Goal: Task Accomplishment & Management: Complete application form

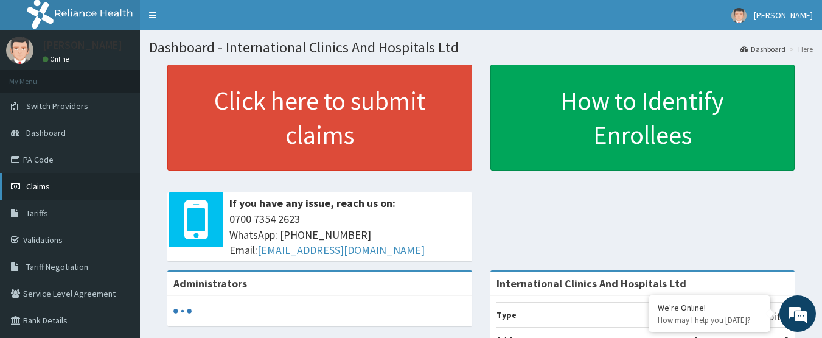
click at [53, 192] on link "Claims" at bounding box center [70, 186] width 140 height 27
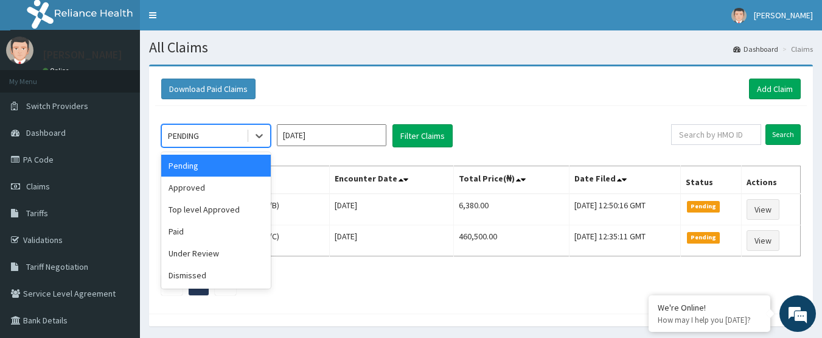
click at [229, 133] on div "PENDING" at bounding box center [204, 135] width 85 height 19
click at [228, 187] on div "Approved" at bounding box center [215, 187] width 109 height 22
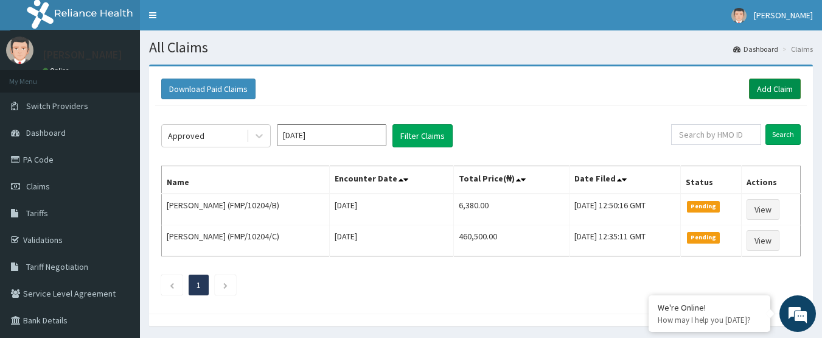
click at [754, 87] on link "Add Claim" at bounding box center [775, 88] width 52 height 21
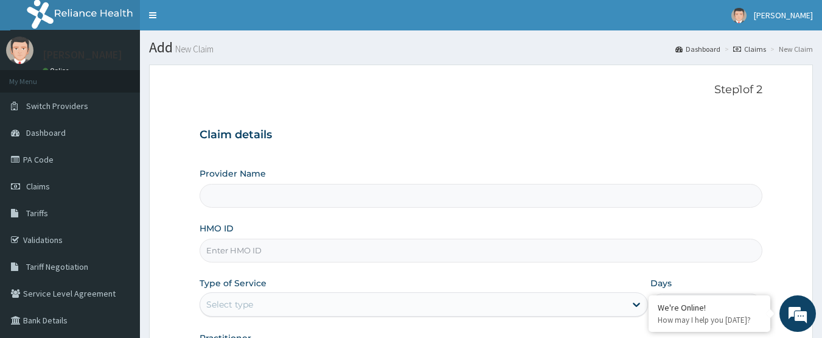
type input "International Clinics And Hospitals Ltd"
click at [45, 188] on span "Claims" at bounding box center [38, 186] width 24 height 11
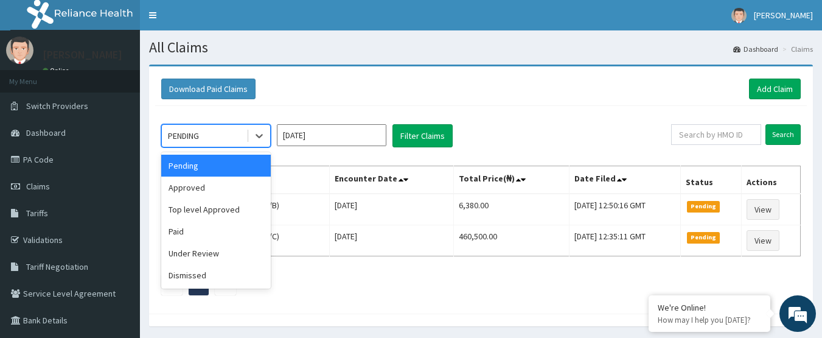
click at [195, 132] on div "PENDING" at bounding box center [183, 136] width 31 height 12
drag, startPoint x: 223, startPoint y: 191, endPoint x: 401, endPoint y: 154, distance: 182.6
click at [224, 191] on div "Approved" at bounding box center [215, 187] width 109 height 22
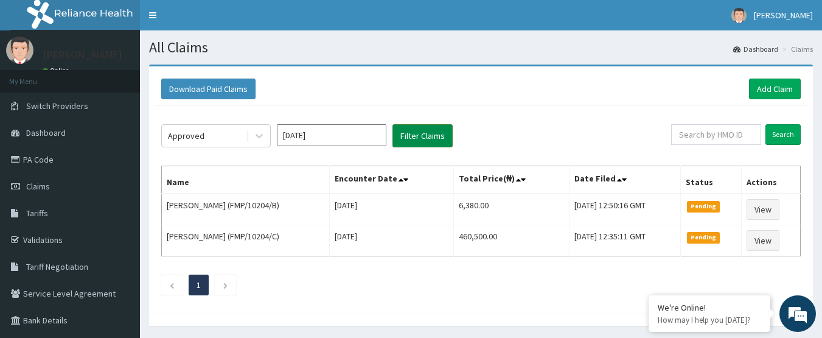
click at [433, 140] on button "Filter Claims" at bounding box center [422, 135] width 60 height 23
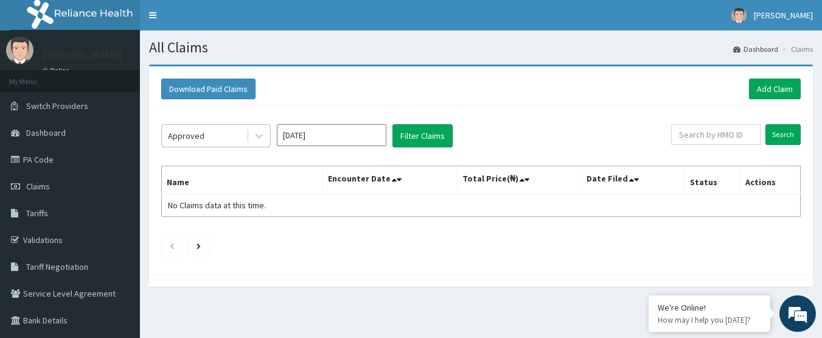
click at [245, 137] on div "Approved" at bounding box center [204, 135] width 85 height 19
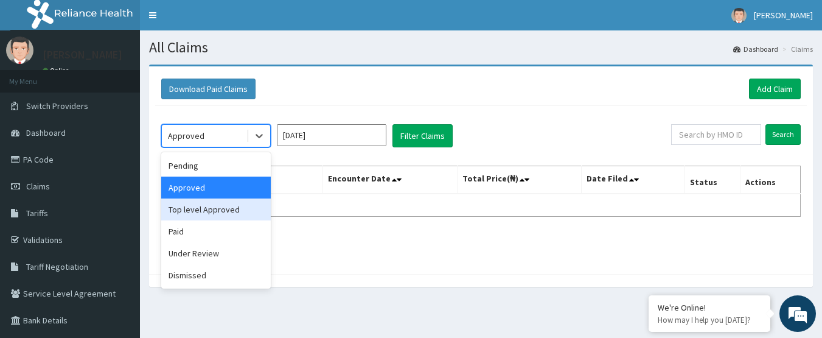
drag, startPoint x: 233, startPoint y: 208, endPoint x: 303, endPoint y: 176, distance: 77.6
click at [234, 208] on div "Top level Approved" at bounding box center [215, 209] width 109 height 22
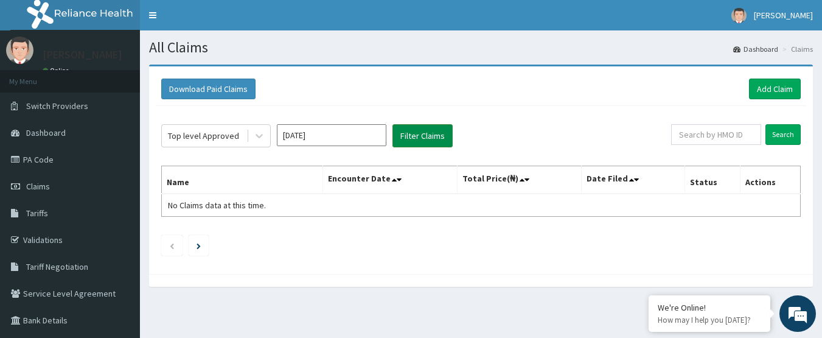
click at [417, 128] on button "Filter Claims" at bounding box center [422, 135] width 60 height 23
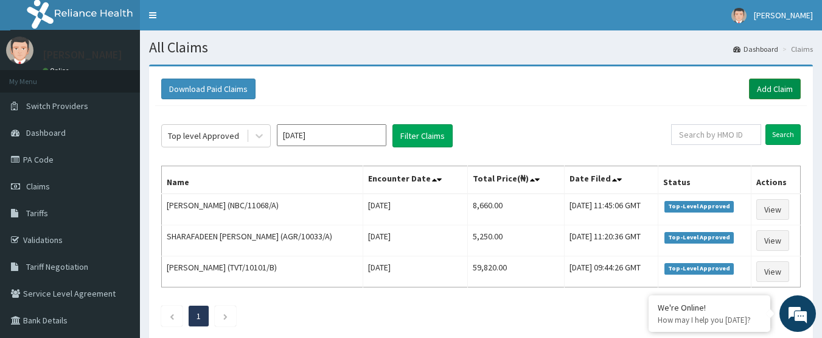
click at [758, 87] on link "Add Claim" at bounding box center [775, 88] width 52 height 21
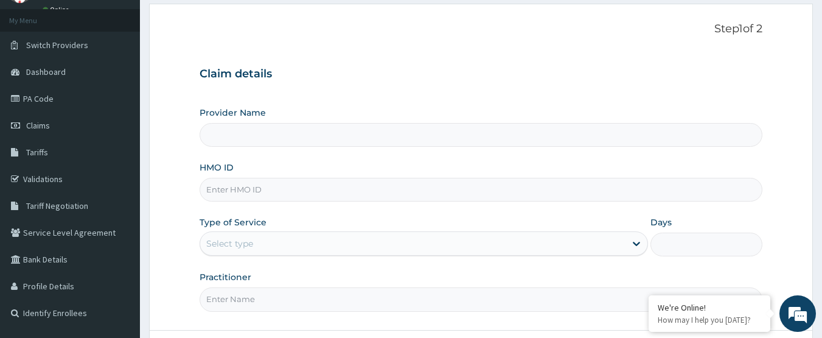
drag, startPoint x: 0, startPoint y: 0, endPoint x: 285, endPoint y: 191, distance: 342.7
click at [285, 191] on input "HMO ID" at bounding box center [480, 190] width 563 height 24
type input "International Clinics And Hospitals Ltd"
paste input "PA/6DA28A"
type input "P"
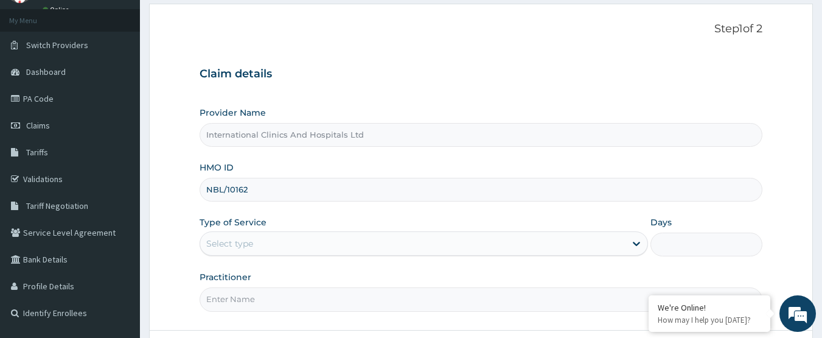
type input "NBL/10162/A"
click at [282, 246] on div "Select type" at bounding box center [412, 243] width 425 height 19
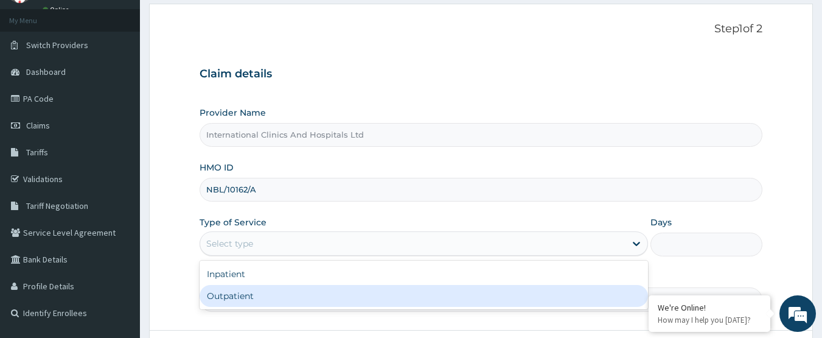
click at [281, 289] on div "Outpatient" at bounding box center [423, 296] width 448 height 22
type input "1"
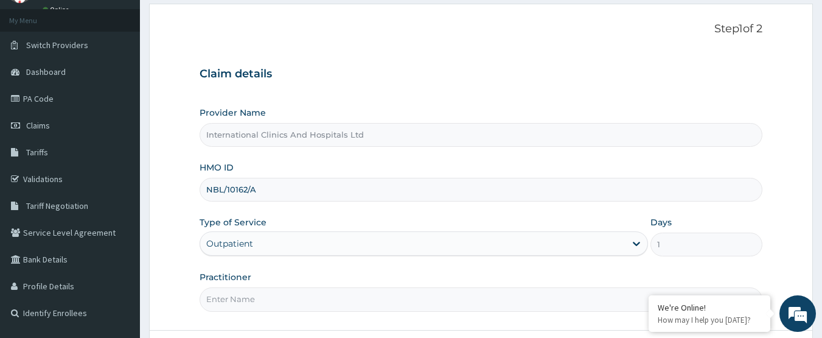
click at [277, 305] on input "Practitioner" at bounding box center [480, 299] width 563 height 24
click at [263, 307] on input "Practitioner" at bounding box center [480, 299] width 563 height 24
click at [319, 294] on input "Practitioner" at bounding box center [480, 299] width 563 height 24
type input "DR.PATRICK"
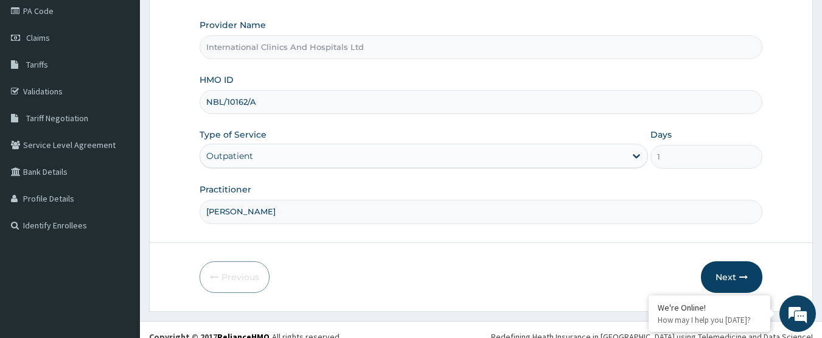
scroll to position [162, 0]
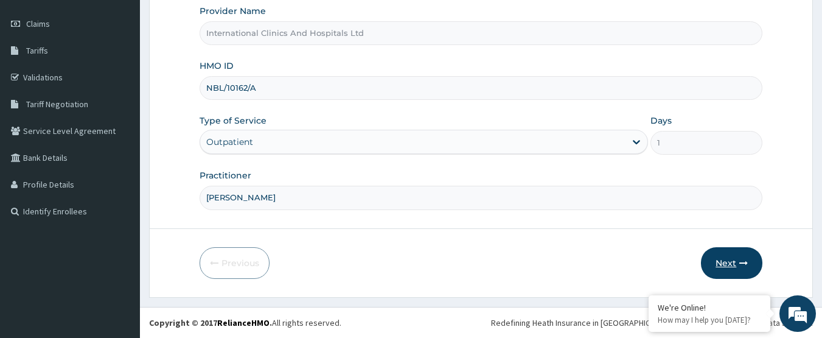
click at [722, 268] on button "Next" at bounding box center [731, 263] width 61 height 32
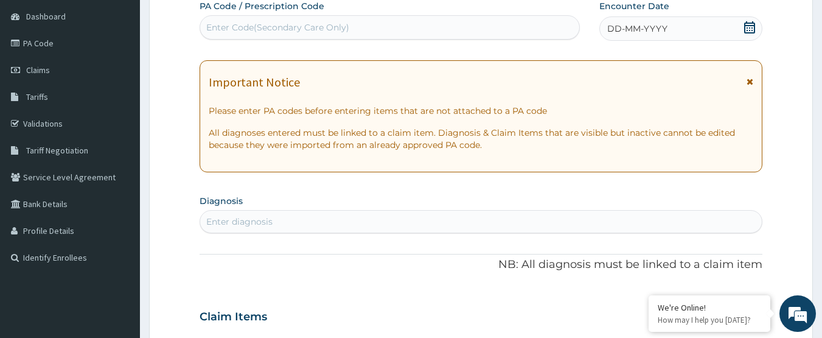
scroll to position [0, 0]
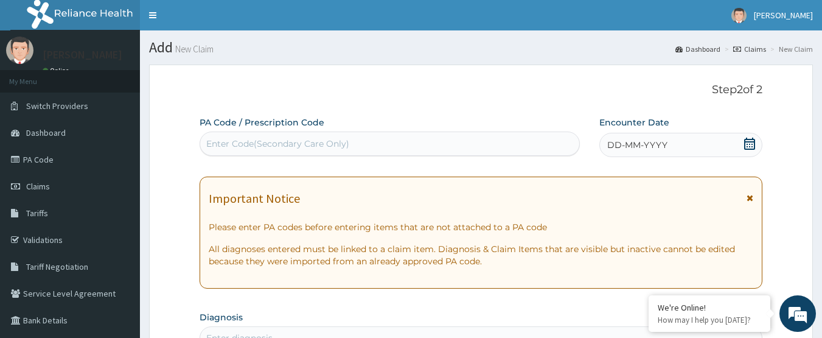
click at [391, 146] on div "Enter Code(Secondary Care Only)" at bounding box center [389, 143] width 379 height 19
paste input "PA/6DA28A"
type input "PA/6DA28A"
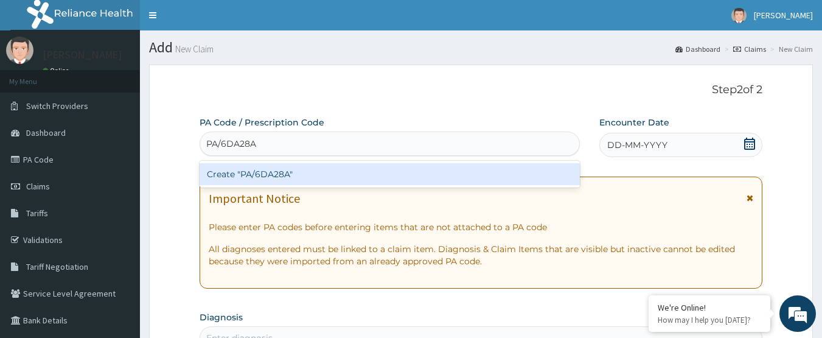
click at [262, 167] on div "Create "PA/6DA28A"" at bounding box center [389, 174] width 381 height 22
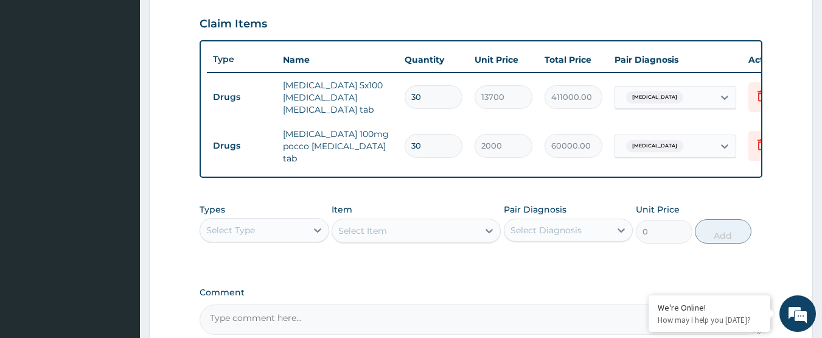
scroll to position [440, 0]
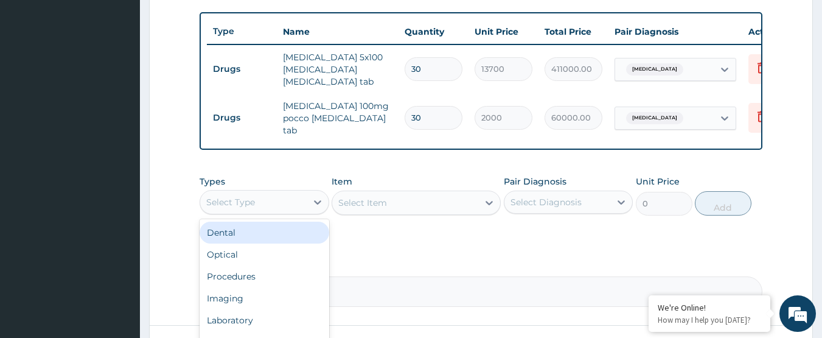
click at [269, 198] on div "Select Type" at bounding box center [253, 201] width 106 height 19
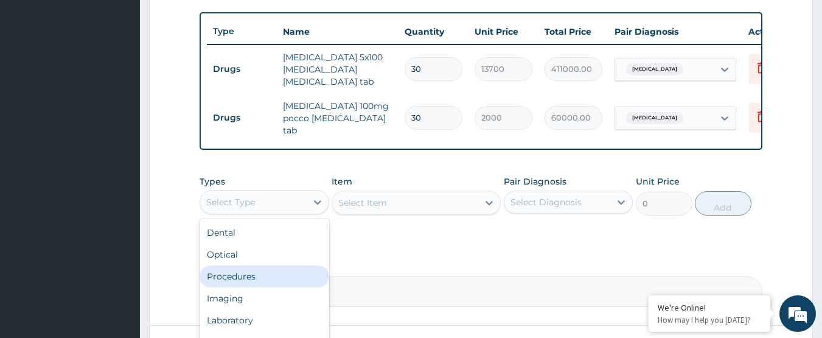
click at [256, 266] on div "Procedures" at bounding box center [264, 276] width 130 height 22
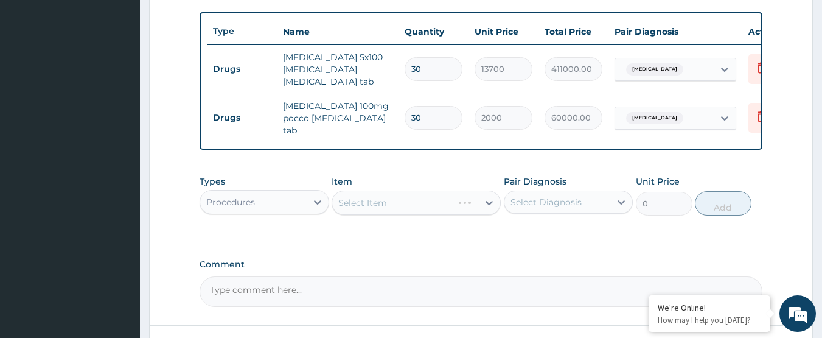
click at [379, 197] on div "Select Item" at bounding box center [415, 202] width 169 height 24
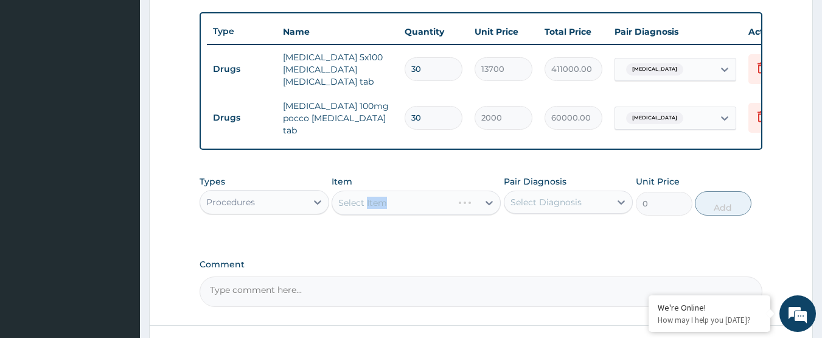
click at [379, 197] on div "Select Item" at bounding box center [415, 202] width 169 height 24
click at [409, 193] on div "Select Item" at bounding box center [405, 202] width 146 height 19
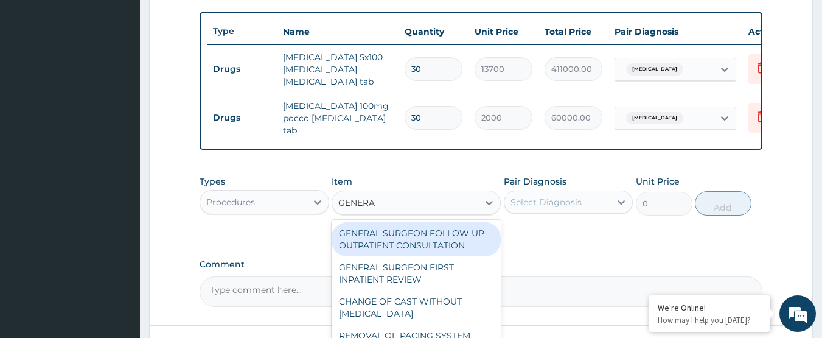
type input "GENERAL"
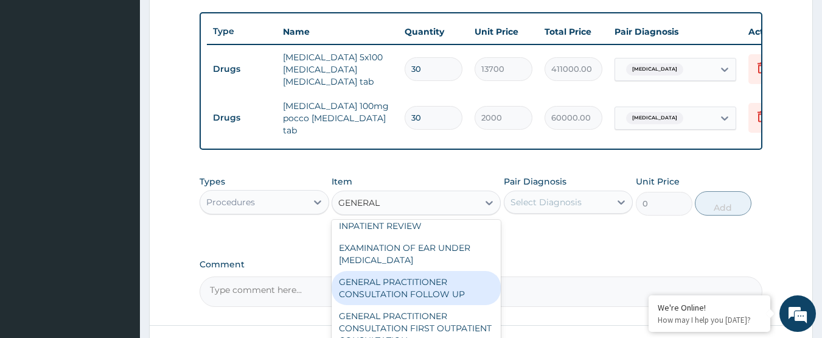
scroll to position [182, 0]
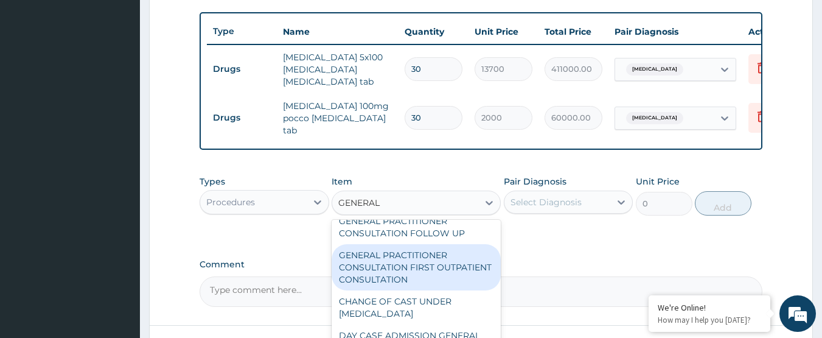
click at [454, 277] on div "GENERAL PRACTITIONER CONSULTATION FIRST OUTPATIENT CONSULTATION" at bounding box center [415, 267] width 169 height 46
type input "3000"
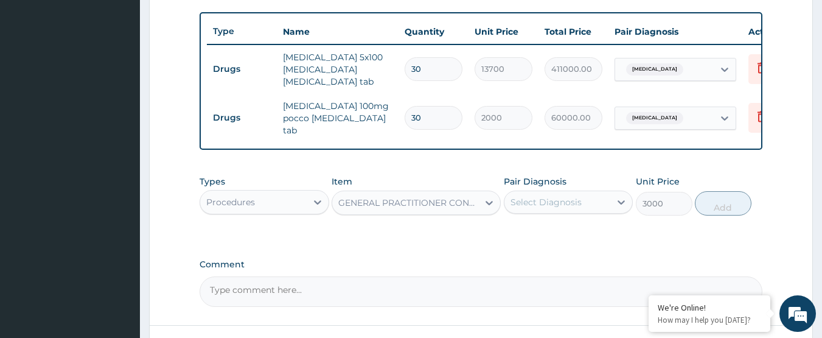
click at [563, 197] on div "Select Diagnosis" at bounding box center [545, 202] width 71 height 12
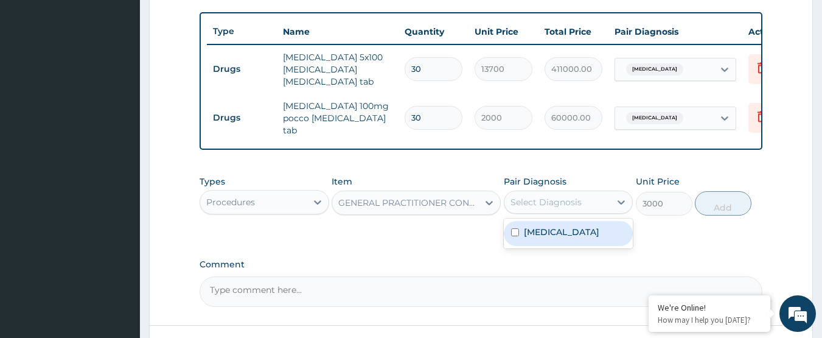
click at [584, 234] on div "Essential hypertension" at bounding box center [569, 233] width 130 height 25
checkbox input "true"
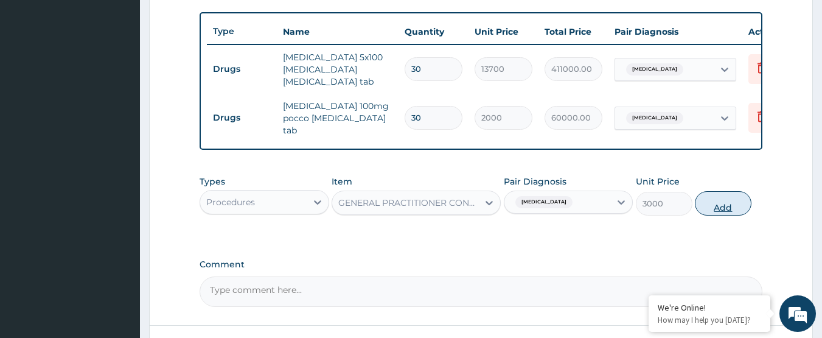
click at [718, 204] on button "Add" at bounding box center [723, 203] width 57 height 24
type input "0"
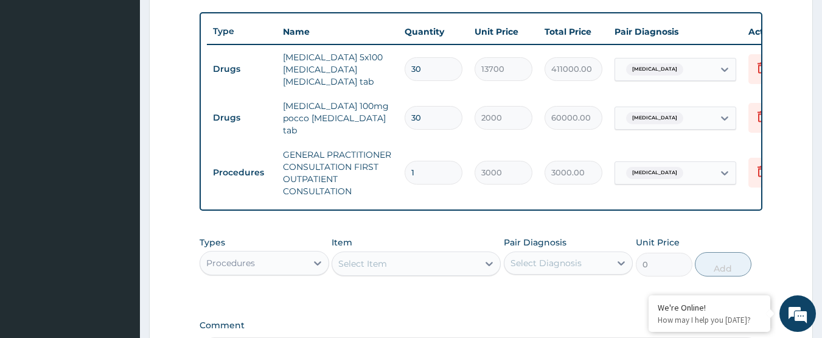
drag, startPoint x: 436, startPoint y: 109, endPoint x: 400, endPoint y: 105, distance: 36.7
click at [400, 105] on td "30" at bounding box center [433, 118] width 70 height 36
type input "2"
type input "4000.00"
drag, startPoint x: 422, startPoint y: 105, endPoint x: 403, endPoint y: 109, distance: 19.9
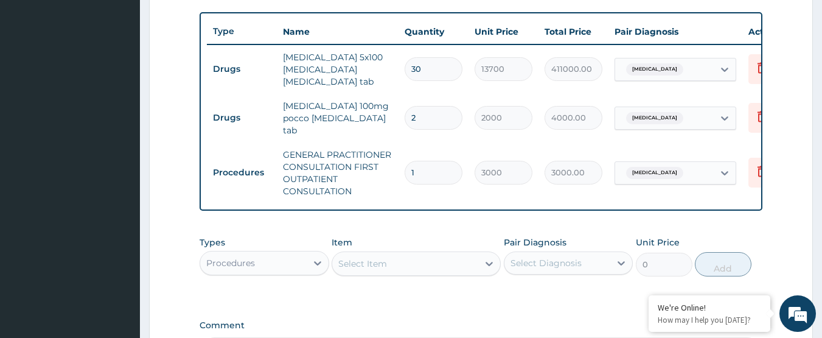
click at [403, 109] on td "2" at bounding box center [433, 118] width 70 height 36
type input "3"
type input "6000.00"
type input "3"
drag, startPoint x: 437, startPoint y: 66, endPoint x: 401, endPoint y: 70, distance: 36.7
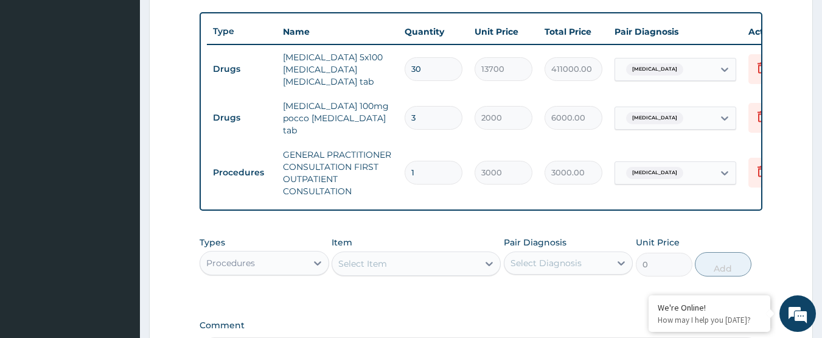
click at [401, 70] on td "30" at bounding box center [433, 69] width 70 height 36
type input "1"
type input "13700.00"
type input "1"
click at [384, 94] on td "losartan 100mg pocco losartan tab" at bounding box center [338, 118] width 122 height 49
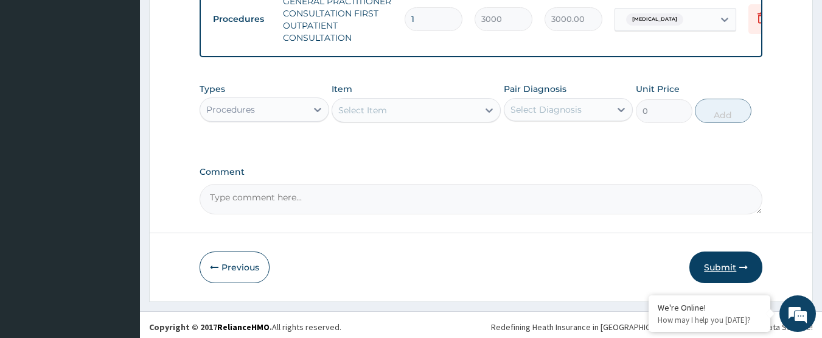
click at [715, 258] on button "Submit" at bounding box center [725, 267] width 73 height 32
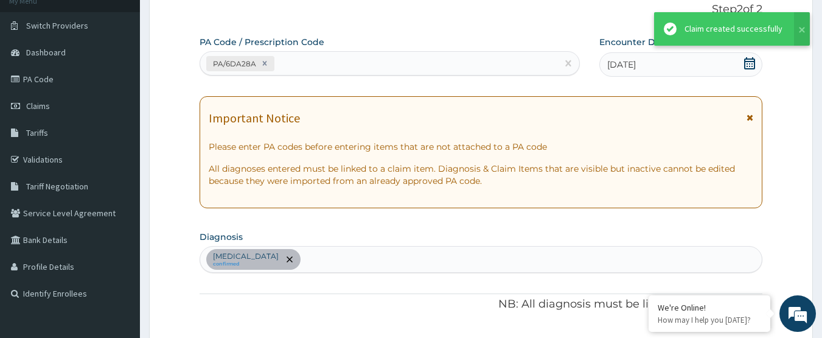
scroll to position [594, 0]
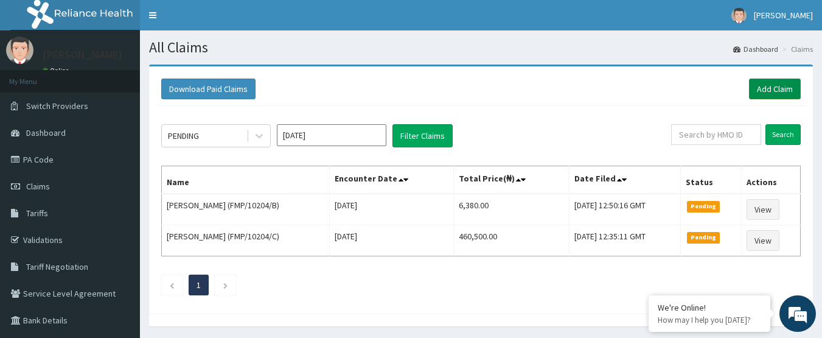
click at [772, 81] on link "Add Claim" at bounding box center [775, 88] width 52 height 21
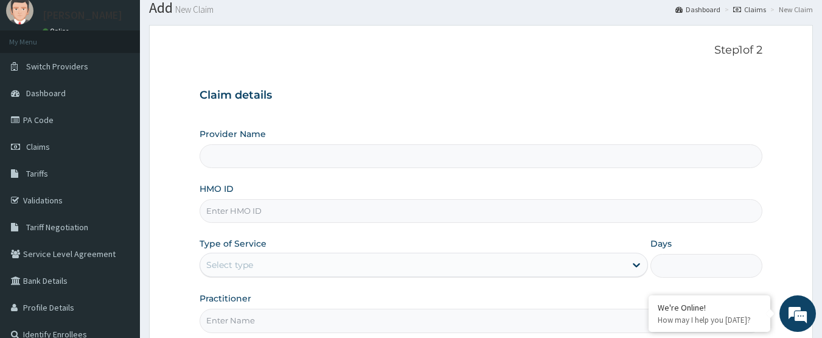
scroll to position [61, 0]
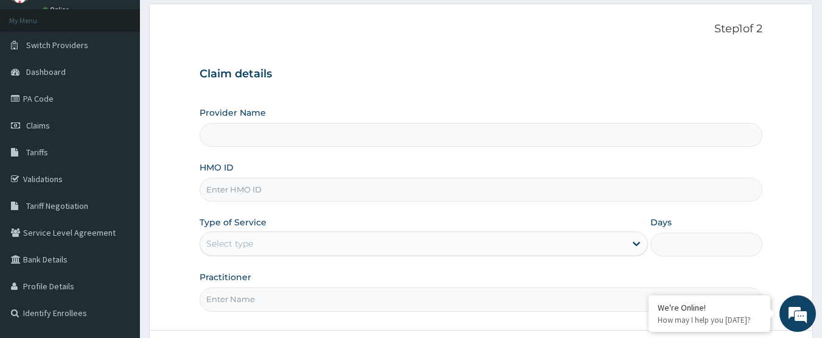
type input "International Clinics And Hospitals Ltd"
click at [334, 193] on input "HMO ID" at bounding box center [480, 190] width 563 height 24
type input "NBL/10162/A"
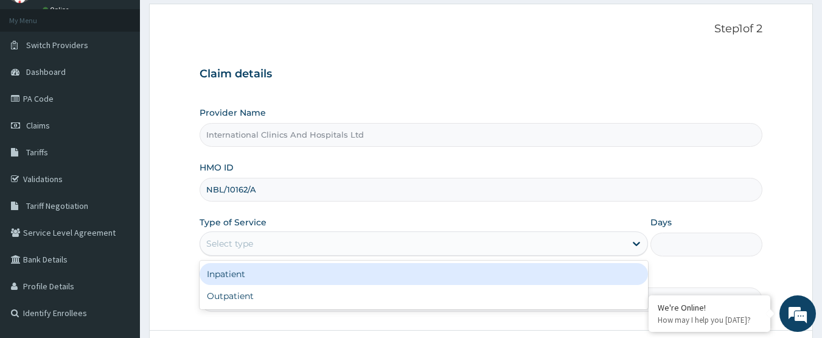
click at [302, 240] on div "Select type" at bounding box center [412, 243] width 425 height 19
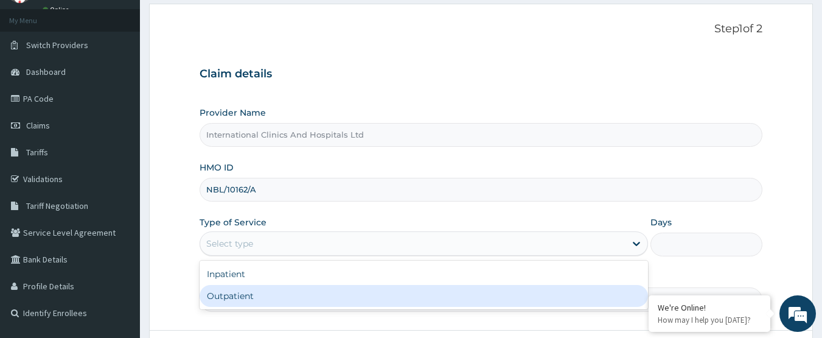
click at [299, 298] on div "Outpatient" at bounding box center [423, 296] width 448 height 22
type input "1"
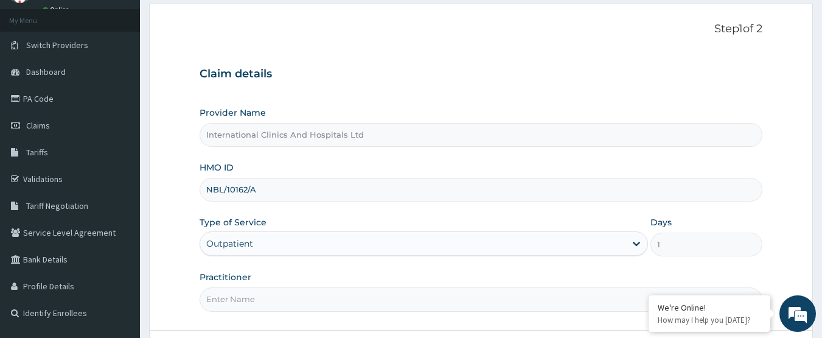
click at [299, 298] on input "Practitioner" at bounding box center [480, 299] width 563 height 24
type input "DR.PATRICK"
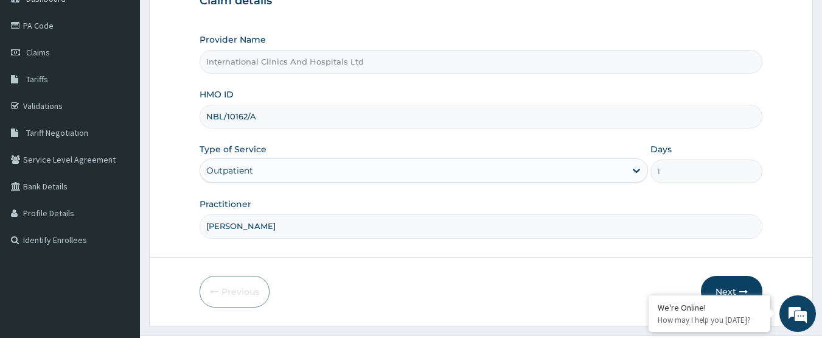
scroll to position [162, 0]
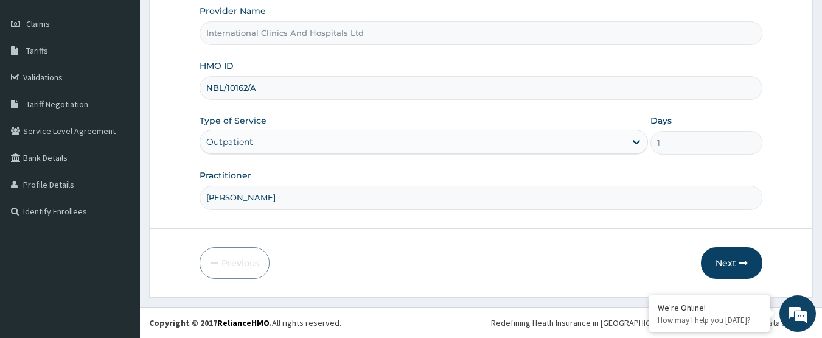
click at [721, 264] on button "Next" at bounding box center [731, 263] width 61 height 32
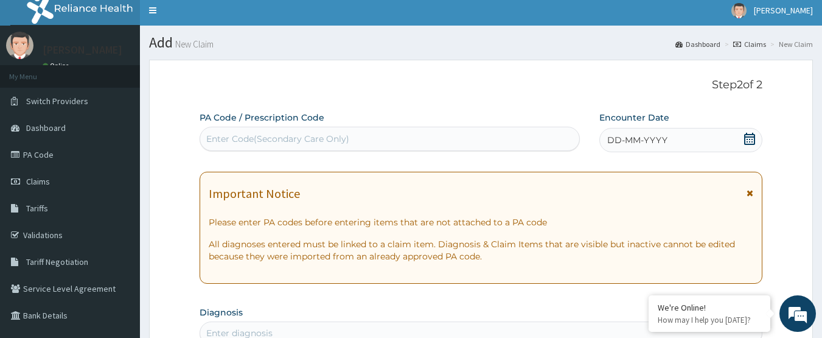
scroll to position [0, 0]
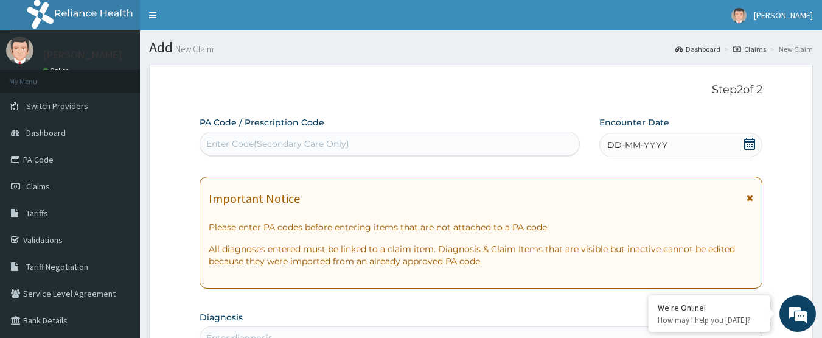
click at [336, 141] on div "Enter Code(Secondary Care Only)" at bounding box center [277, 143] width 143 height 12
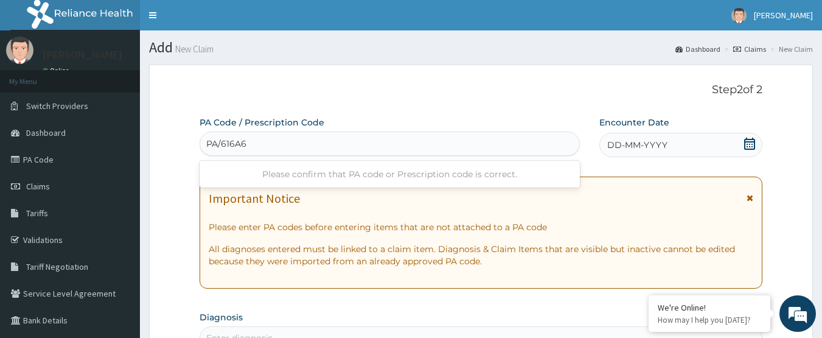
type input "PA/616A6E"
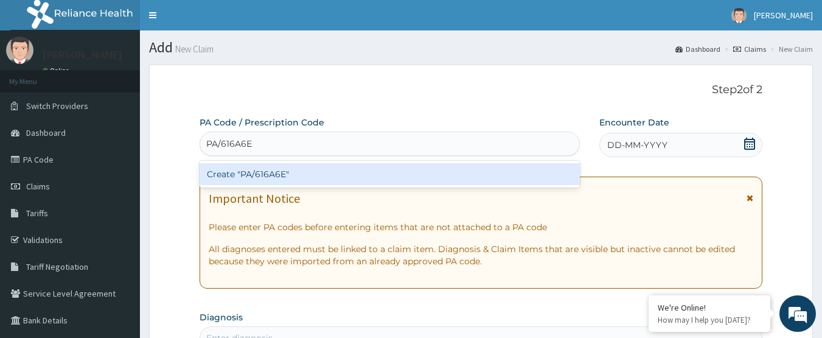
click at [258, 175] on div "Create "PA/616A6E"" at bounding box center [389, 174] width 381 height 22
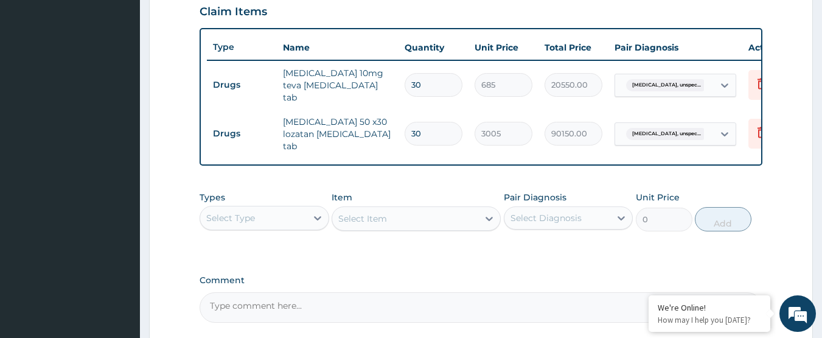
scroll to position [440, 0]
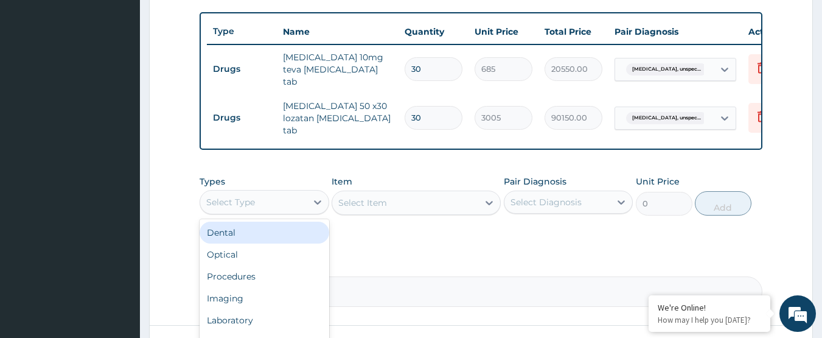
click at [244, 204] on div "Select Type" at bounding box center [253, 201] width 106 height 19
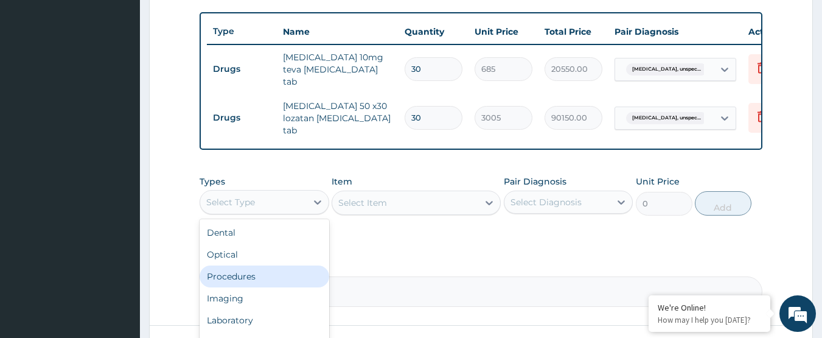
click at [246, 268] on div "Procedures" at bounding box center [264, 276] width 130 height 22
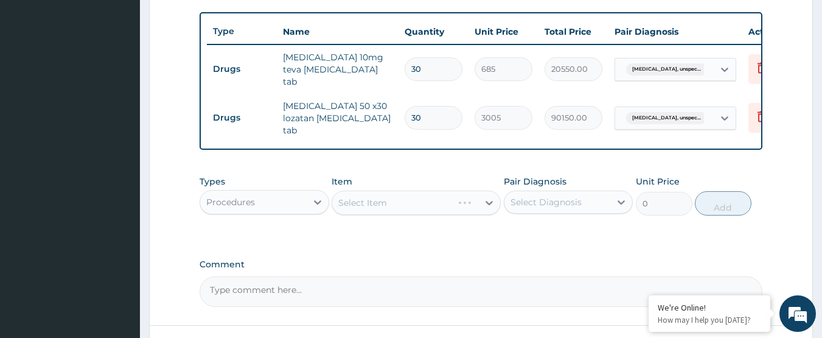
click at [381, 190] on div "Select Item" at bounding box center [415, 202] width 169 height 24
click at [393, 198] on div "Select Item" at bounding box center [415, 202] width 169 height 24
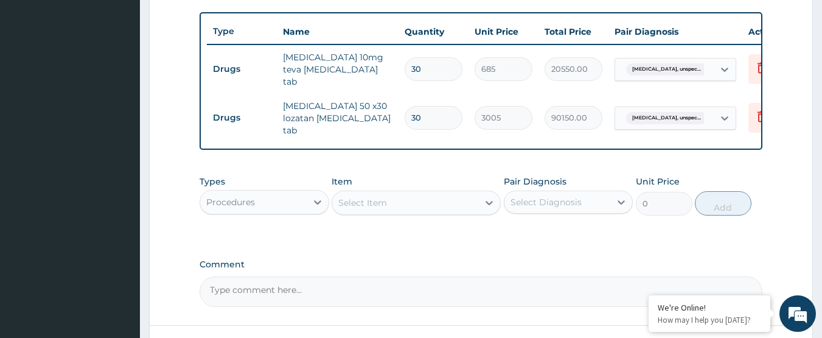
click at [393, 198] on div "Select Item" at bounding box center [415, 202] width 169 height 24
click at [393, 198] on div "Select Item" at bounding box center [405, 202] width 146 height 19
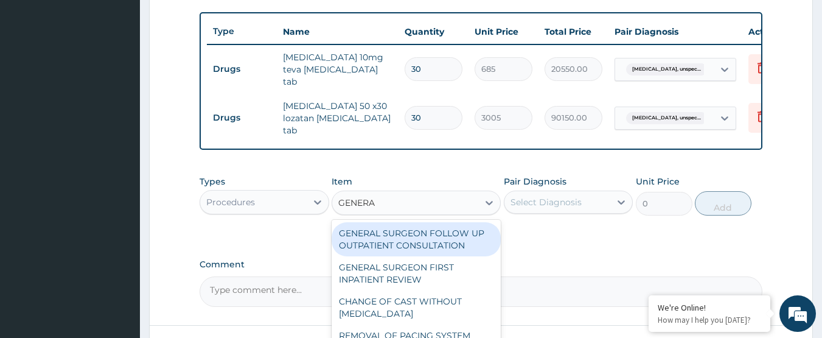
type input "GENERAL"
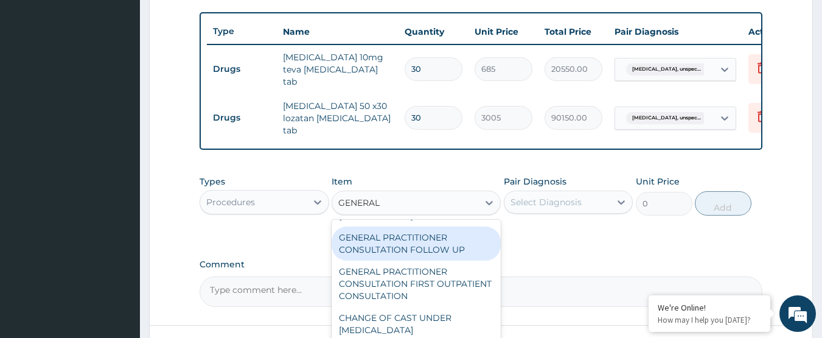
scroll to position [182, 0]
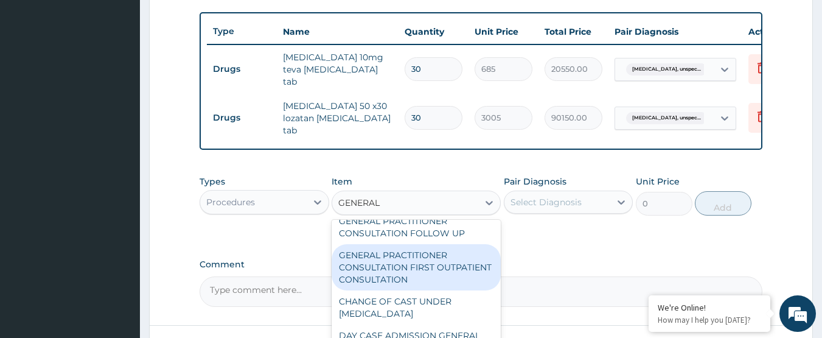
click at [445, 285] on div "GENERAL PRACTITIONER CONSULTATION FIRST OUTPATIENT CONSULTATION" at bounding box center [415, 267] width 169 height 46
type input "3000"
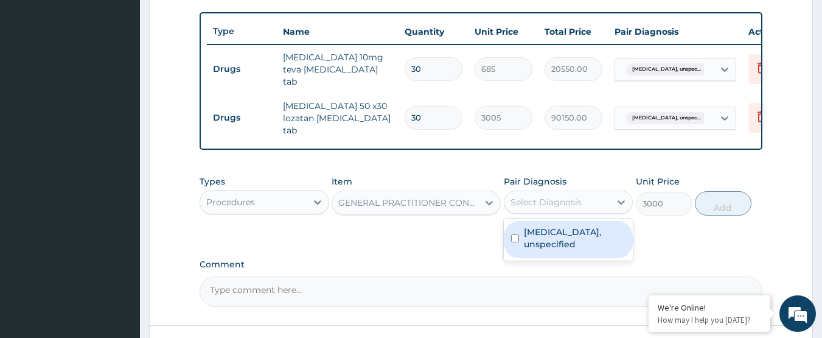
click at [546, 201] on div "Select Diagnosis" at bounding box center [545, 202] width 71 height 12
drag, startPoint x: 560, startPoint y: 246, endPoint x: 667, endPoint y: 231, distance: 108.6
click at [560, 246] on div "Essential hypertension, unspecified" at bounding box center [569, 239] width 130 height 37
checkbox input "true"
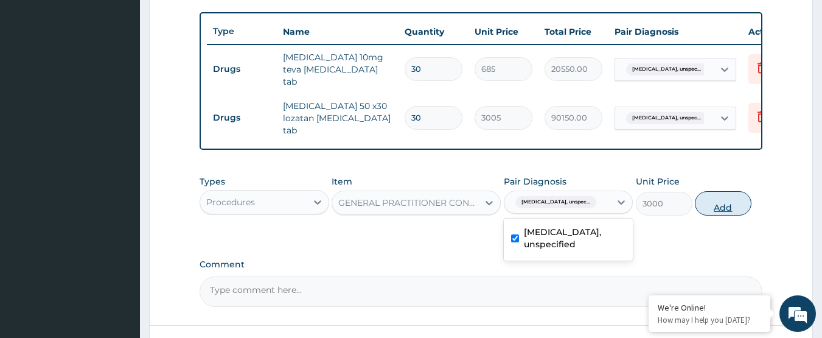
click at [718, 202] on button "Add" at bounding box center [723, 203] width 57 height 24
type input "0"
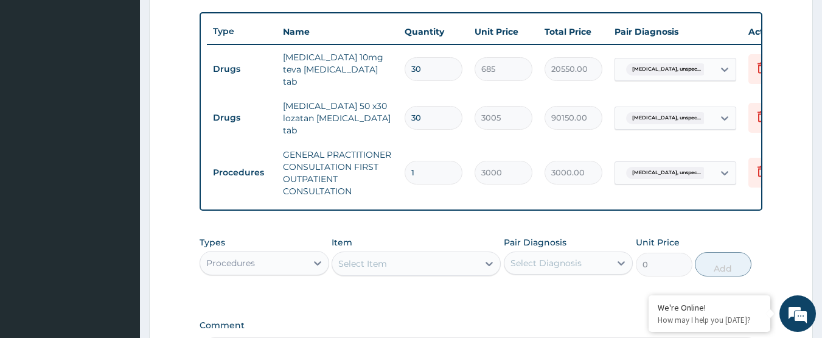
drag, startPoint x: 442, startPoint y: 100, endPoint x: 392, endPoint y: 105, distance: 49.4
click at [392, 105] on tr "Drugs losartan 50 x30 lozatan losartan tab 30 3005 90150.00 Essential hypertens…" at bounding box center [505, 118] width 596 height 49
type input "2"
type input "6010.00"
type input "2"
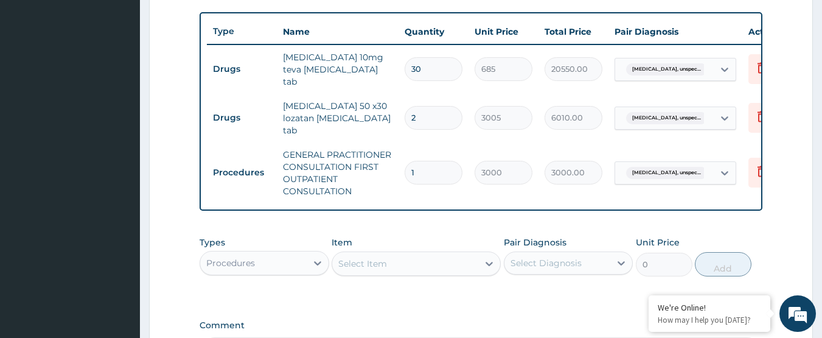
drag, startPoint x: 446, startPoint y: 72, endPoint x: 395, endPoint y: 72, distance: 51.1
click at [395, 72] on tr "Drugs amlodipine 10mg teva amlodipine tab 30 685 20550.00 Essential hypertensio…" at bounding box center [505, 69] width 596 height 49
type input "1"
type input "685.00"
type input "10"
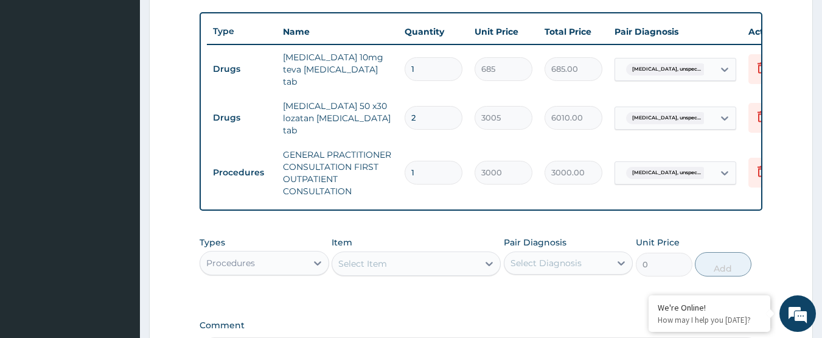
type input "6850.00"
type input "10"
click at [376, 107] on td "losartan 50 x30 lozatan losartan tab" at bounding box center [338, 118] width 122 height 49
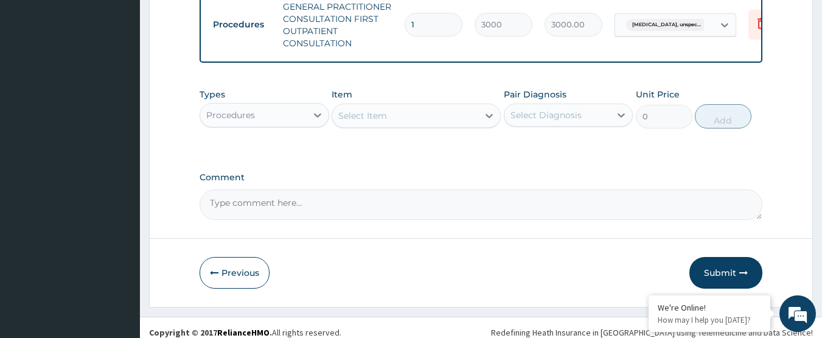
scroll to position [594, 0]
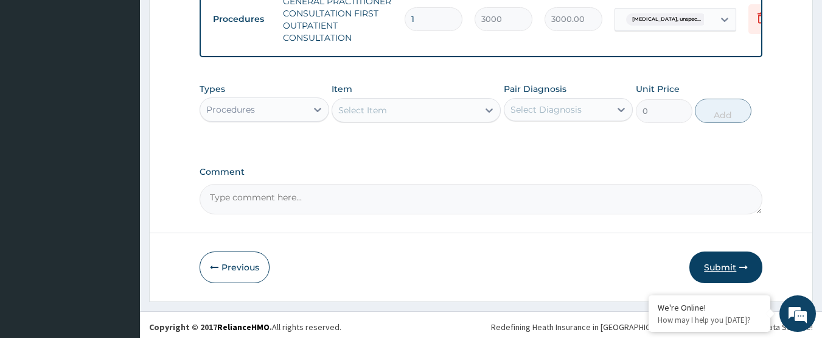
click at [718, 261] on button "Submit" at bounding box center [725, 267] width 73 height 32
